Goal: Transaction & Acquisition: Purchase product/service

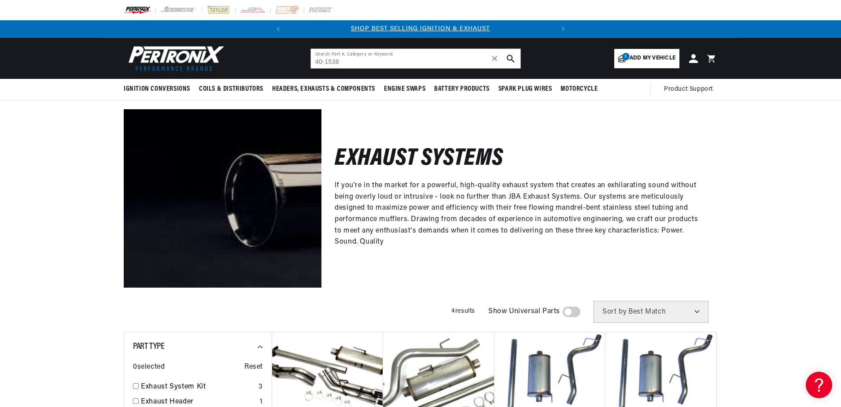
type input "40-1538"
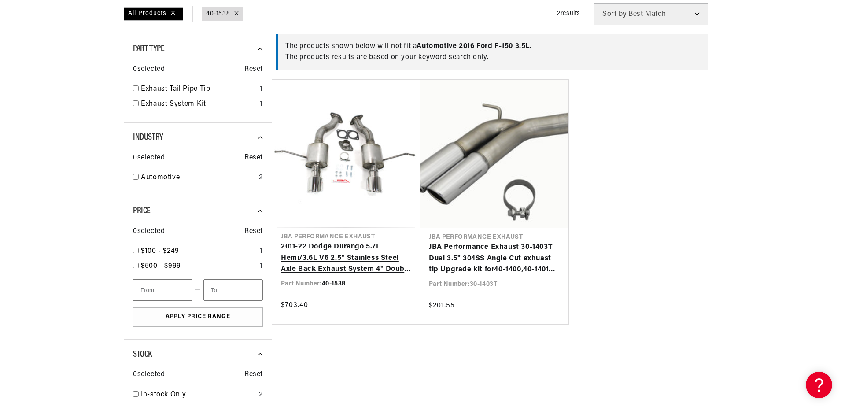
click at [362, 241] on link "2011-22 Dodge Durango 5.7L Hemi/3.6L V6 2.5" Stainless Steel Axle Back Exhaust …" at bounding box center [346, 258] width 130 height 34
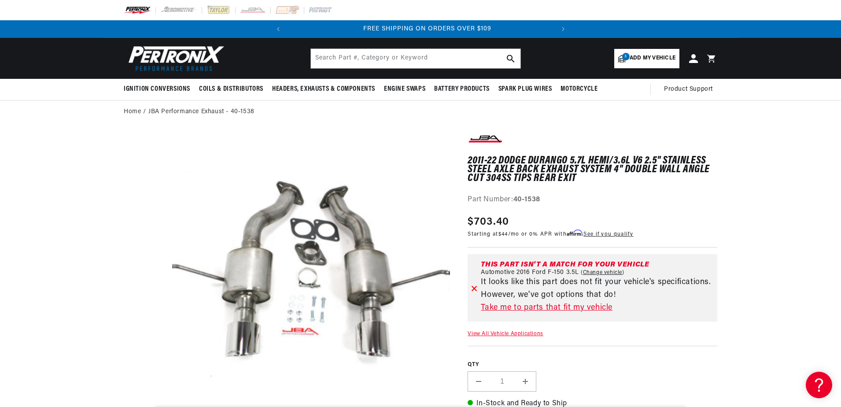
scroll to position [0, 267]
